Goal: Information Seeking & Learning: Find specific fact

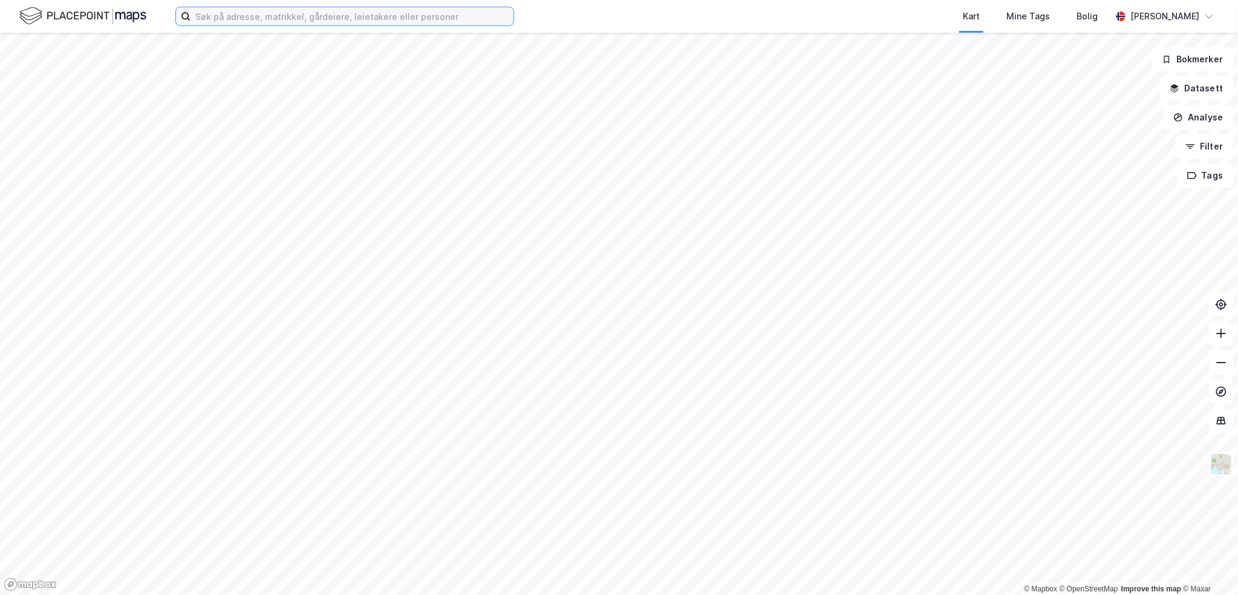
click at [213, 16] on input at bounding box center [352, 16] width 323 height 18
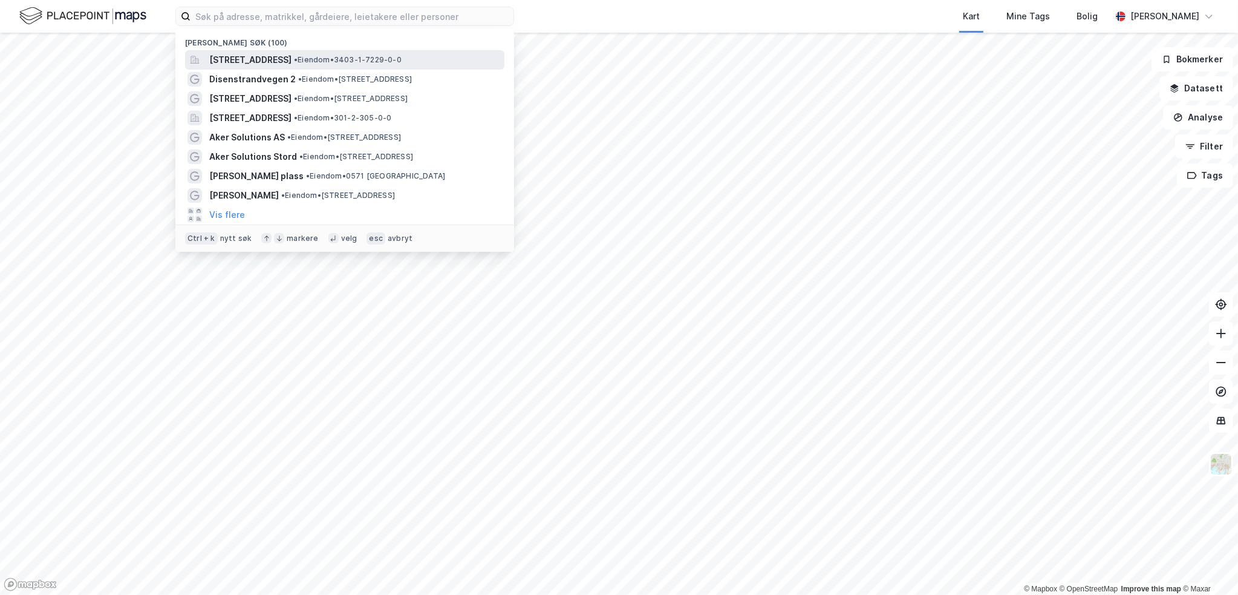
click at [299, 50] on div "[STREET_ADDRESS] • Eiendom • 3403-1-7229-0-0" at bounding box center [344, 59] width 319 height 19
